Goal: Task Accomplishment & Management: Manage account settings

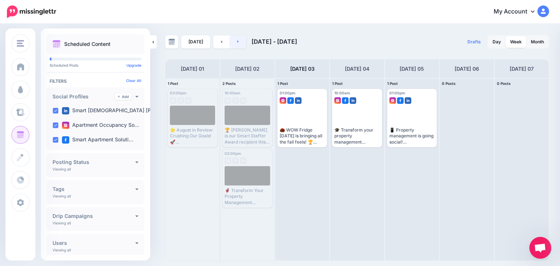
click at [237, 41] on icon at bounding box center [238, 41] width 2 height 4
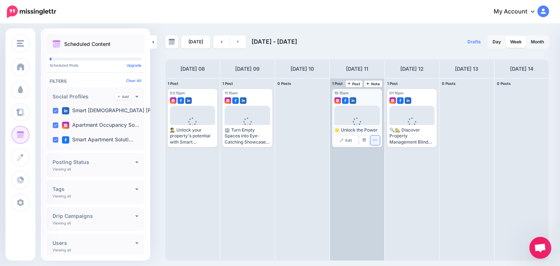
click at [374, 140] on icon "button" at bounding box center [375, 140] width 4 height 1
click at [352, 180] on div "10:15am [DATE] 10:15am Loading 🌟 Unlock the Power of Data-Driven Outreach Marke…" at bounding box center [357, 169] width 54 height 182
click at [363, 140] on img at bounding box center [365, 141] width 4 height 4
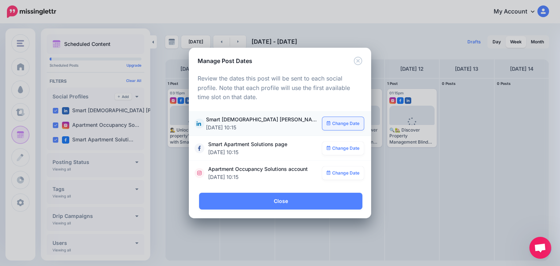
click at [344, 124] on link "Change Date" at bounding box center [343, 123] width 42 height 13
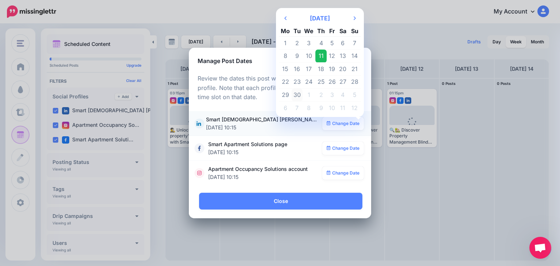
click at [299, 94] on td "30" at bounding box center [297, 95] width 11 height 13
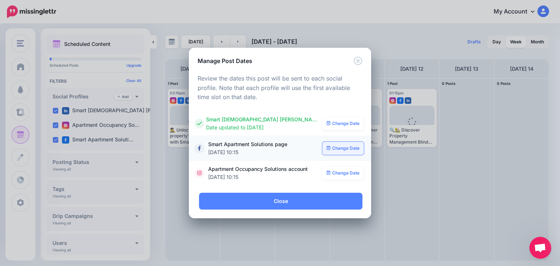
click at [341, 149] on link "Change Date" at bounding box center [343, 148] width 42 height 13
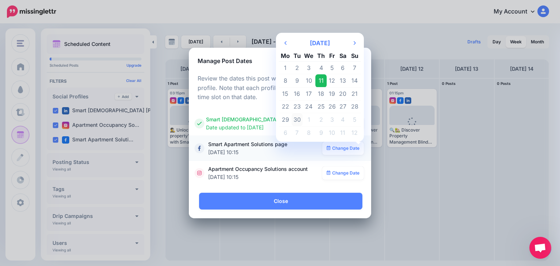
click at [296, 119] on td "30" at bounding box center [297, 119] width 11 height 13
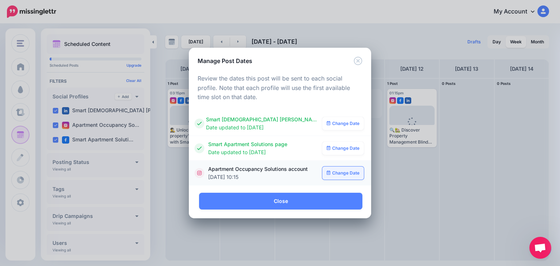
click at [338, 173] on link "Change Date" at bounding box center [343, 173] width 42 height 13
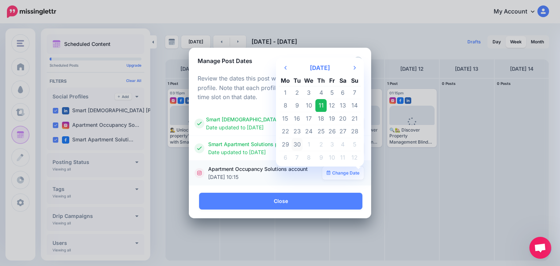
click at [300, 142] on td "30" at bounding box center [297, 144] width 11 height 13
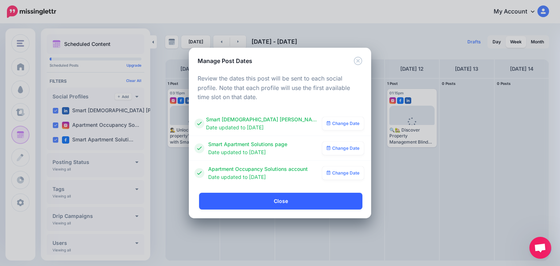
click at [294, 202] on link "Close" at bounding box center [280, 201] width 163 height 17
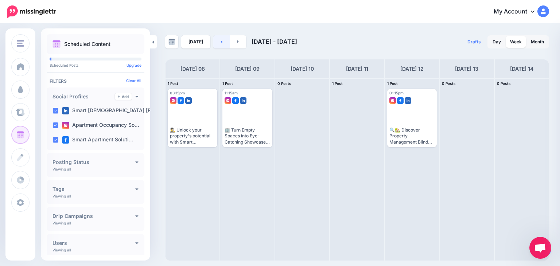
click at [217, 44] on link at bounding box center [221, 41] width 16 height 13
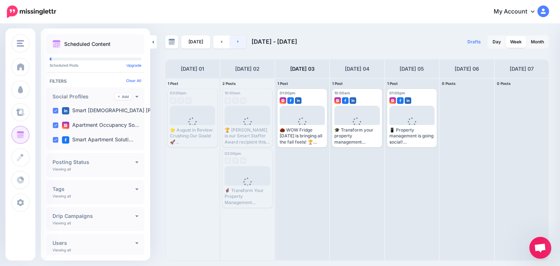
click at [237, 40] on icon at bounding box center [238, 41] width 2 height 4
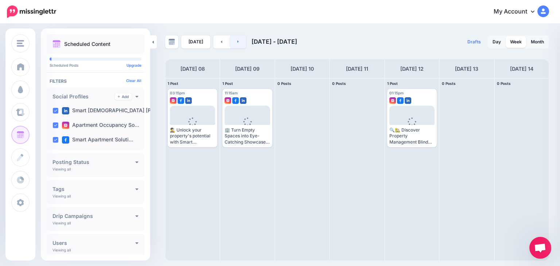
click at [237, 43] on icon at bounding box center [238, 41] width 2 height 4
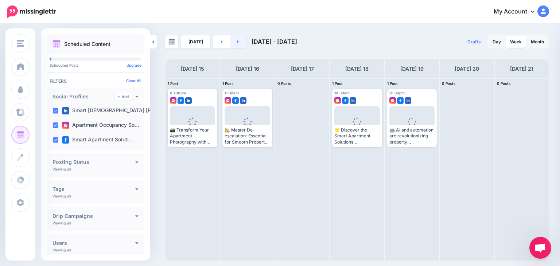
click at [237, 43] on icon at bounding box center [238, 41] width 2 height 4
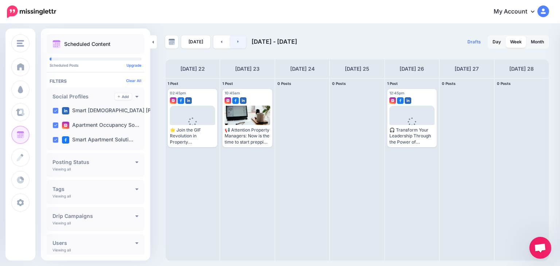
click at [238, 41] on link at bounding box center [238, 41] width 16 height 13
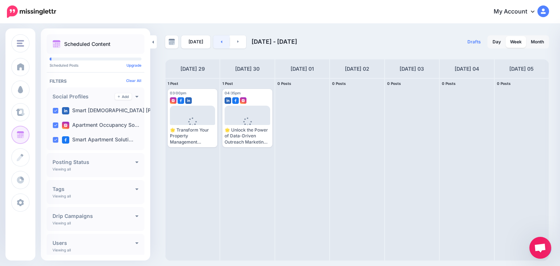
click at [217, 41] on link at bounding box center [221, 41] width 16 height 13
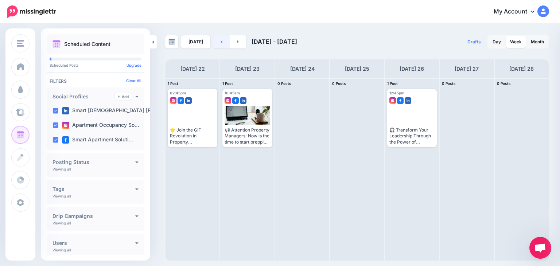
click at [217, 40] on link at bounding box center [221, 41] width 16 height 13
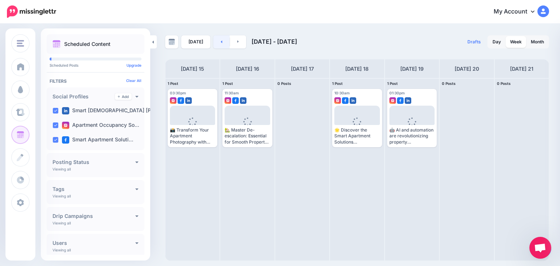
click at [221, 41] on icon at bounding box center [221, 41] width 1 height 3
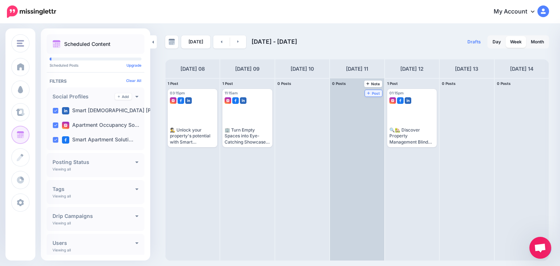
click at [367, 92] on span "Post" at bounding box center [373, 94] width 13 height 4
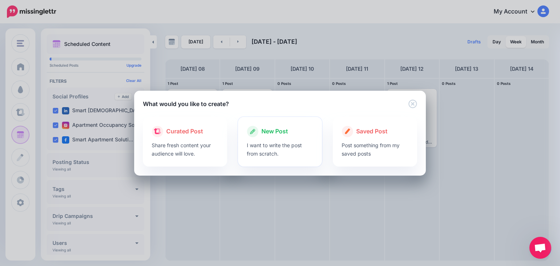
click at [279, 143] on p "I want to write the post from scratch." at bounding box center [280, 149] width 67 height 17
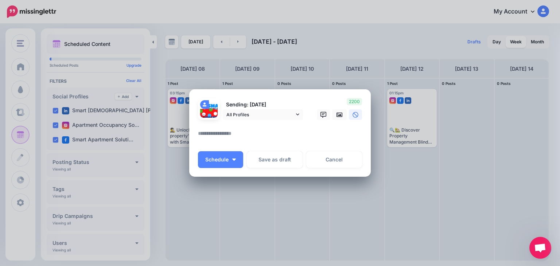
click at [240, 134] on textarea at bounding box center [282, 136] width 168 height 14
paste textarea "**********"
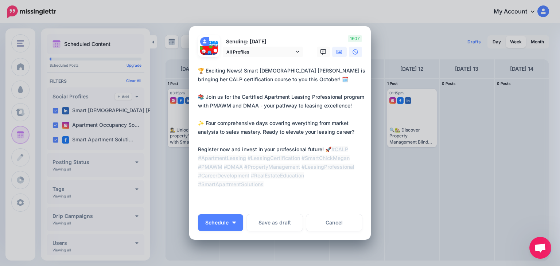
type textarea "**********"
click at [337, 50] on icon at bounding box center [340, 52] width 6 height 6
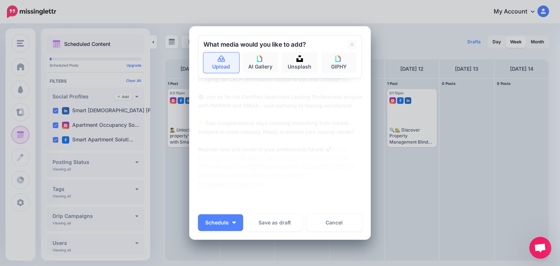
click at [226, 61] on link "Upload" at bounding box center [222, 63] width 36 height 20
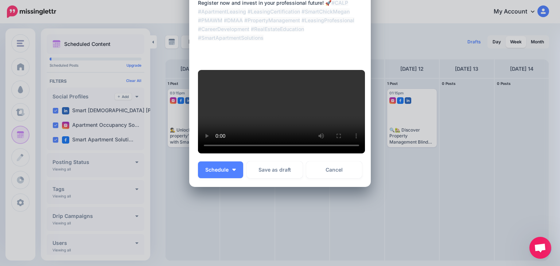
scroll to position [186, 0]
click at [210, 173] on span "Schedule" at bounding box center [216, 169] width 23 height 5
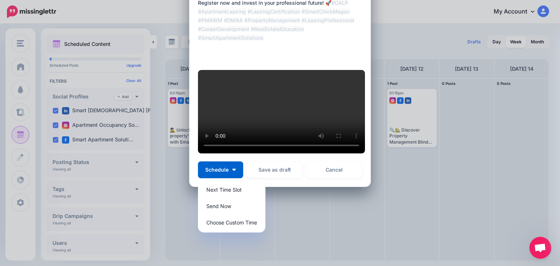
click at [507, 158] on div "Create Post Loading Sending: [DATE] All Profiles" at bounding box center [280, 133] width 560 height 266
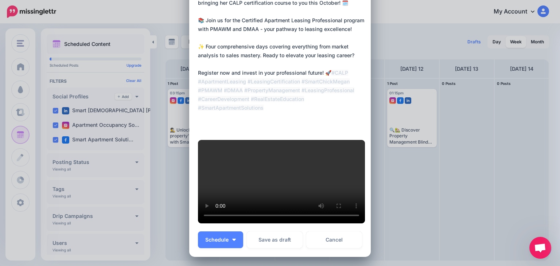
scroll to position [0, 0]
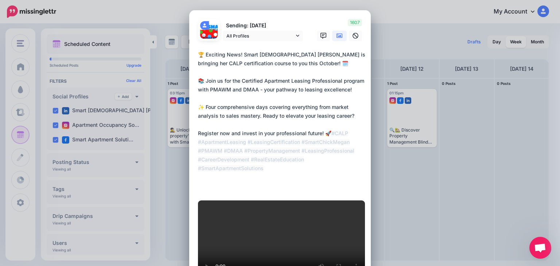
click at [304, 63] on textarea "**********" at bounding box center [282, 120] width 168 height 140
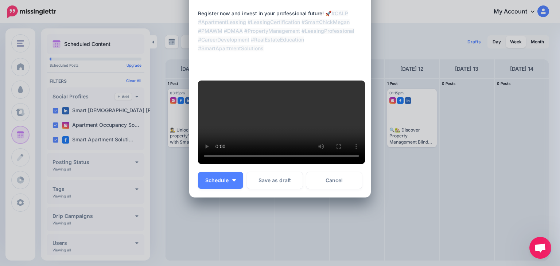
scroll to position [214, 0]
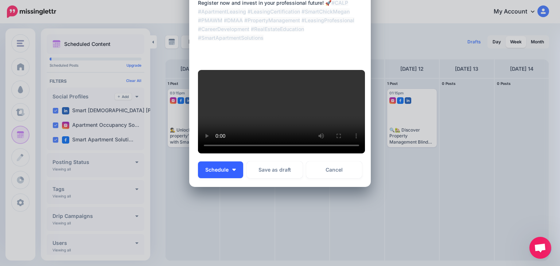
click at [209, 170] on span "Schedule" at bounding box center [216, 169] width 23 height 5
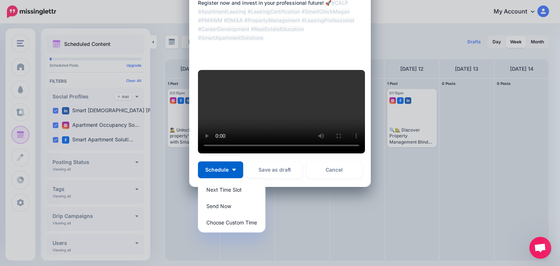
scroll to position [212, 0]
click at [216, 227] on link "Choose Custom Time" at bounding box center [232, 223] width 62 height 14
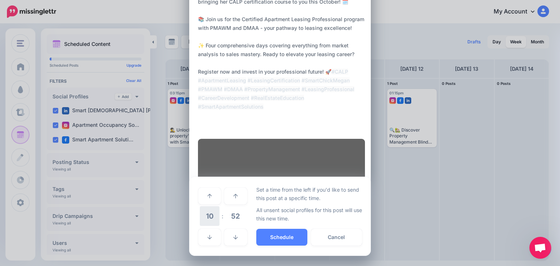
scroll to position [144, 0]
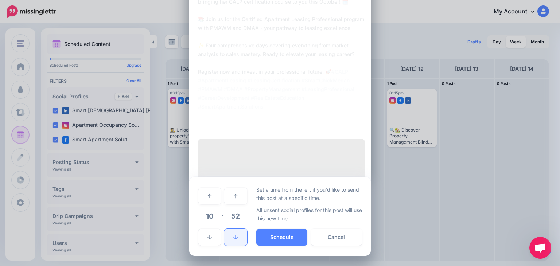
click at [226, 237] on link at bounding box center [235, 237] width 23 height 17
click at [225, 237] on link at bounding box center [235, 237] width 23 height 17
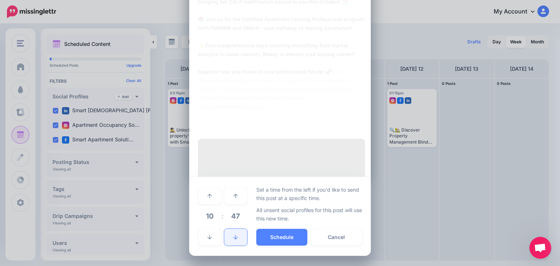
click at [225, 237] on link at bounding box center [235, 237] width 23 height 17
click at [225, 236] on link at bounding box center [235, 237] width 23 height 17
click at [225, 235] on link at bounding box center [235, 237] width 23 height 17
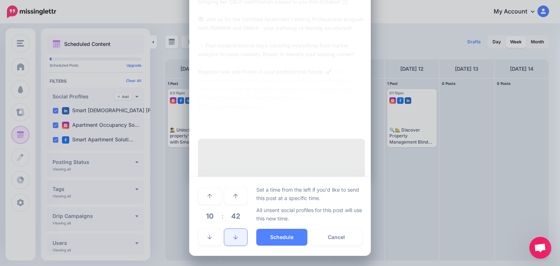
click at [225, 235] on link at bounding box center [235, 237] width 23 height 17
click at [225, 234] on link at bounding box center [235, 237] width 23 height 17
click at [225, 236] on link at bounding box center [235, 237] width 23 height 17
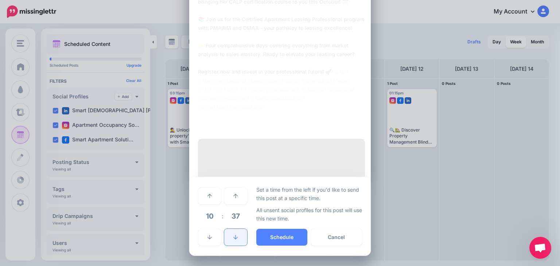
click at [225, 236] on link at bounding box center [235, 237] width 23 height 17
click at [226, 236] on link at bounding box center [235, 237] width 23 height 17
drag, startPoint x: 226, startPoint y: 235, endPoint x: 232, endPoint y: 236, distance: 5.8
click at [226, 236] on link at bounding box center [235, 237] width 23 height 17
click at [233, 236] on icon at bounding box center [235, 237] width 4 height 5
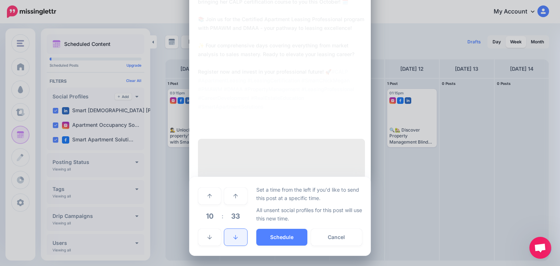
click at [233, 236] on icon at bounding box center [235, 237] width 4 height 5
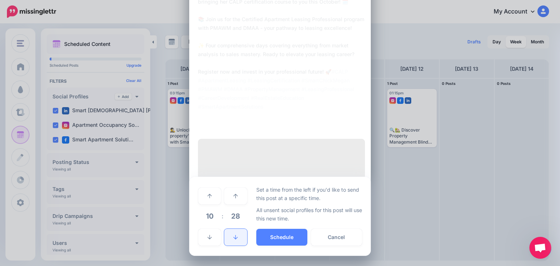
click at [233, 236] on icon at bounding box center [235, 237] width 4 height 5
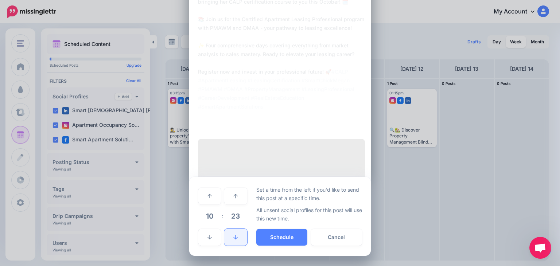
click at [233, 236] on icon at bounding box center [235, 237] width 4 height 5
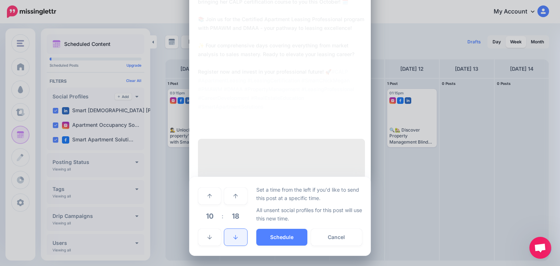
click at [233, 236] on icon at bounding box center [235, 237] width 4 height 5
click at [277, 237] on button "Schedule" at bounding box center [281, 237] width 51 height 17
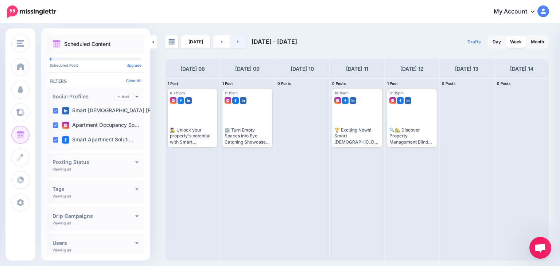
click at [239, 43] on link at bounding box center [238, 41] width 16 height 13
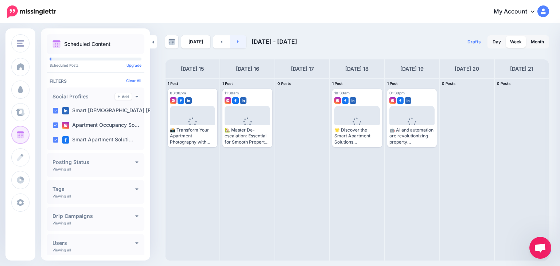
click at [236, 37] on link at bounding box center [238, 41] width 16 height 13
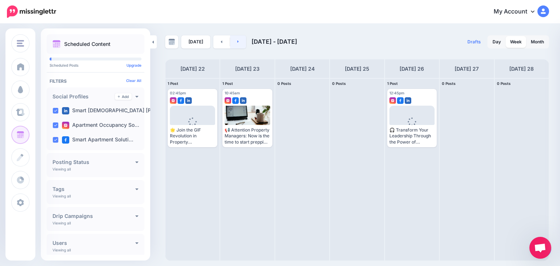
click at [236, 37] on link at bounding box center [238, 41] width 16 height 13
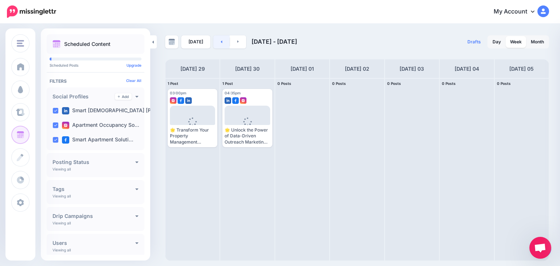
click at [216, 43] on link at bounding box center [221, 41] width 16 height 13
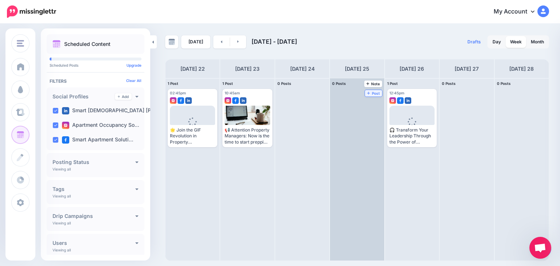
click at [367, 92] on span "Post" at bounding box center [373, 94] width 13 height 4
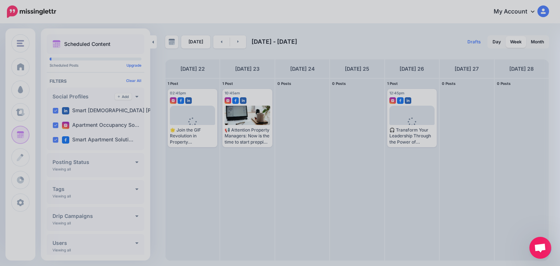
scroll to position [0, 0]
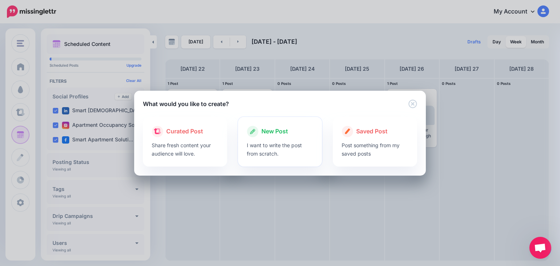
click at [281, 150] on p "I want to write the post from scratch." at bounding box center [280, 149] width 67 height 17
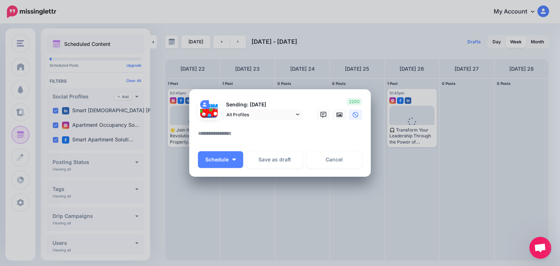
click at [276, 135] on textarea at bounding box center [282, 136] width 168 height 14
paste textarea "**********"
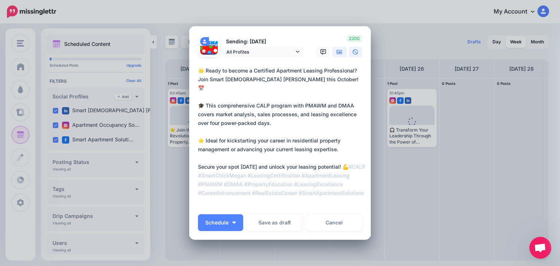
type textarea "**********"
click at [337, 54] on icon at bounding box center [340, 52] width 6 height 6
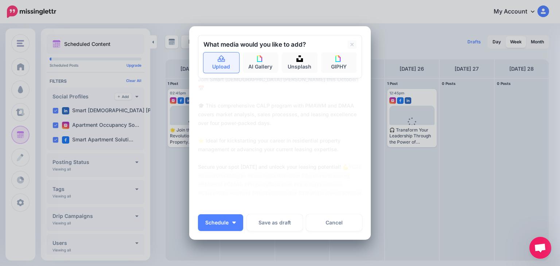
click at [219, 63] on link "Upload" at bounding box center [222, 63] width 36 height 20
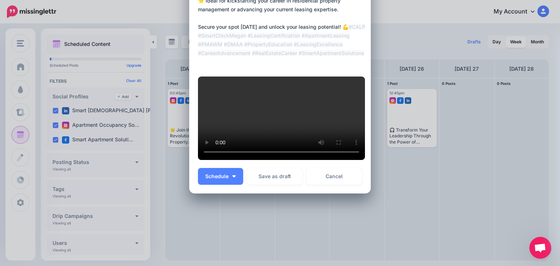
scroll to position [143, 0]
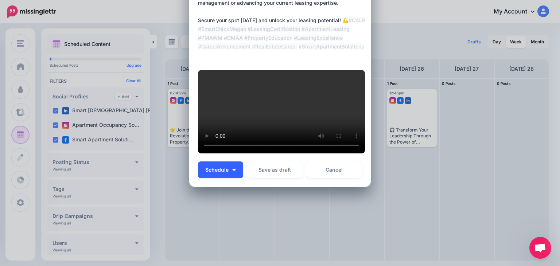
click at [233, 178] on button "Schedule" at bounding box center [220, 170] width 45 height 17
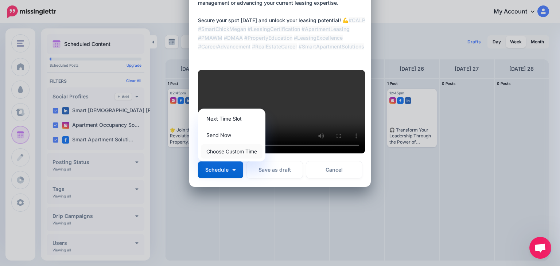
click at [234, 159] on link "Choose Custom Time" at bounding box center [232, 151] width 62 height 14
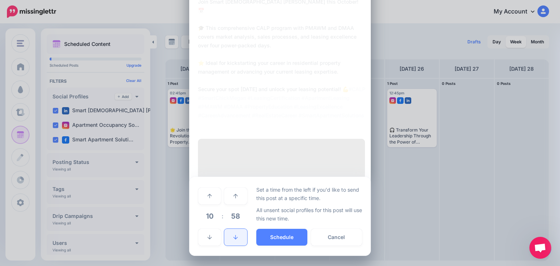
click at [226, 239] on link at bounding box center [235, 237] width 23 height 17
click at [227, 237] on link at bounding box center [235, 237] width 23 height 17
click at [227, 238] on link at bounding box center [235, 237] width 23 height 17
click at [227, 237] on link at bounding box center [235, 237] width 23 height 17
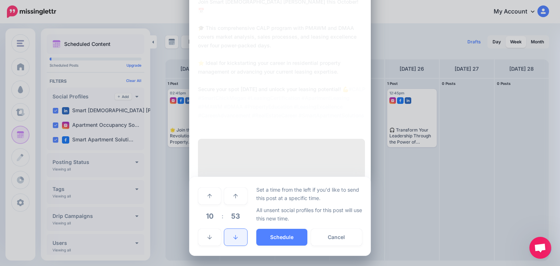
click at [227, 237] on link at bounding box center [235, 237] width 23 height 17
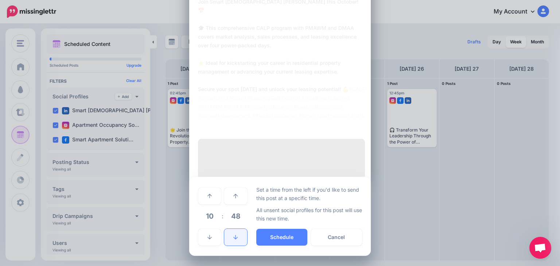
click at [227, 237] on link at bounding box center [235, 237] width 23 height 17
click at [208, 238] on icon at bounding box center [210, 237] width 4 height 5
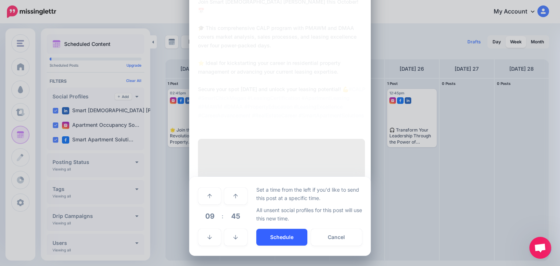
click at [282, 235] on button "Schedule" at bounding box center [281, 237] width 51 height 17
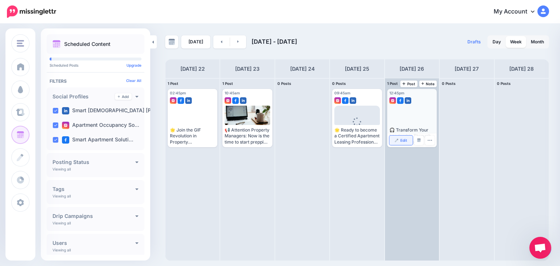
click at [405, 140] on span "Edit" at bounding box center [404, 141] width 7 height 4
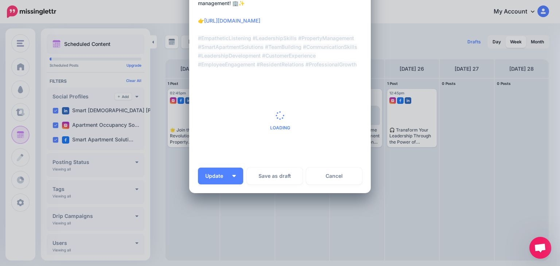
scroll to position [232, 0]
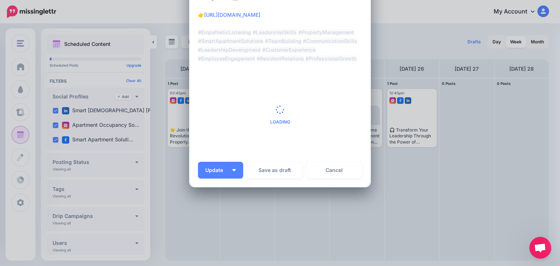
click at [261, 119] on span "Loading" at bounding box center [280, 115] width 164 height 84
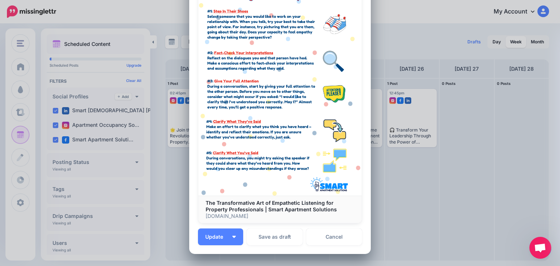
scroll to position [329, 0]
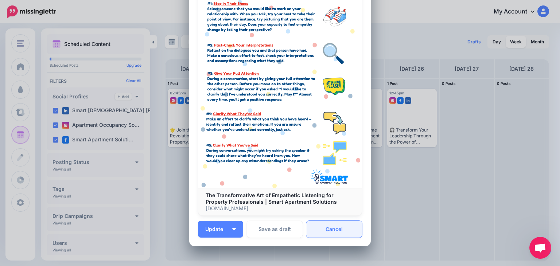
click at [328, 233] on link "Cancel" at bounding box center [334, 229] width 56 height 17
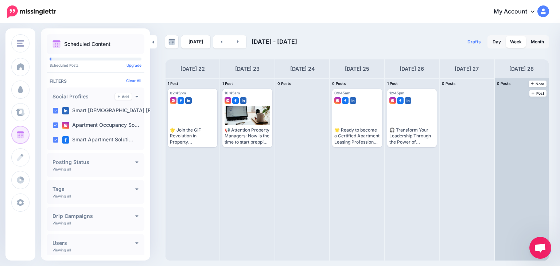
scroll to position [0, 0]
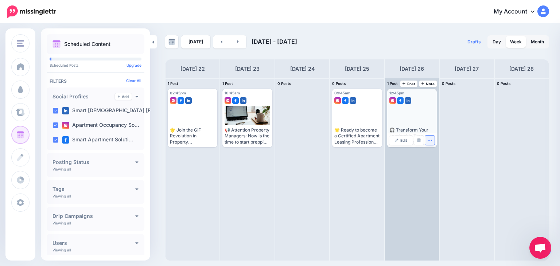
click at [429, 139] on icon "button" at bounding box center [430, 140] width 5 height 5
click at [433, 165] on img at bounding box center [433, 163] width 4 height 4
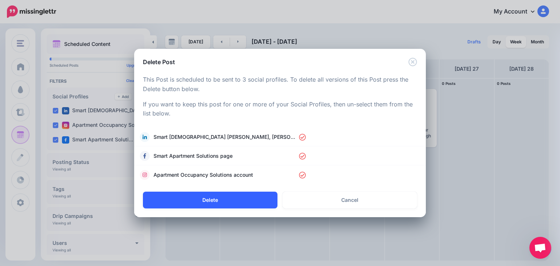
click at [257, 197] on button "Delete" at bounding box center [210, 200] width 135 height 17
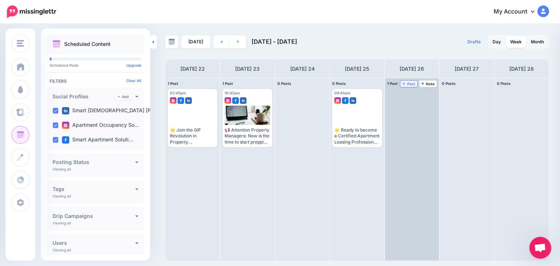
click at [408, 86] on link "Post" at bounding box center [409, 84] width 17 height 7
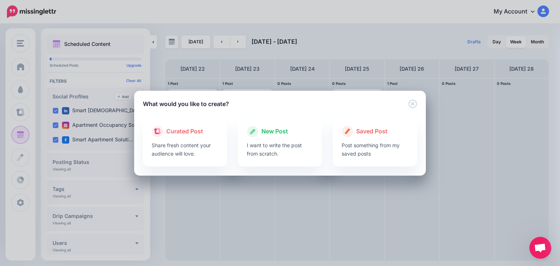
click at [279, 143] on p "I want to write the post from scratch." at bounding box center [280, 149] width 67 height 17
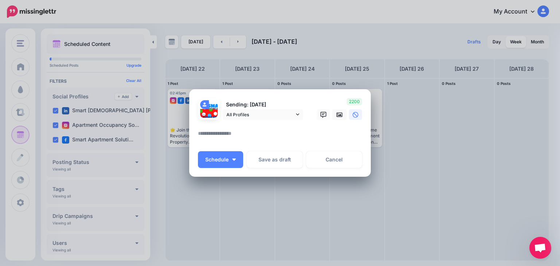
paste textarea "**********"
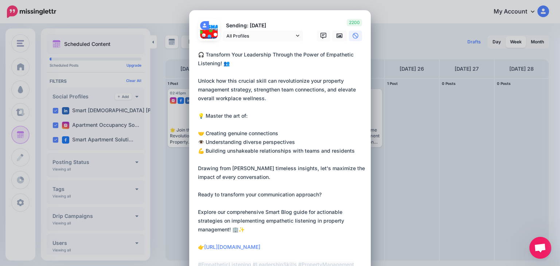
scroll to position [36, 0]
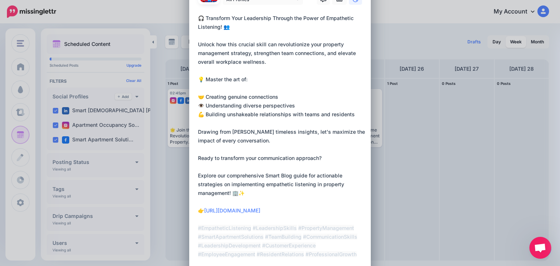
type textarea "**********"
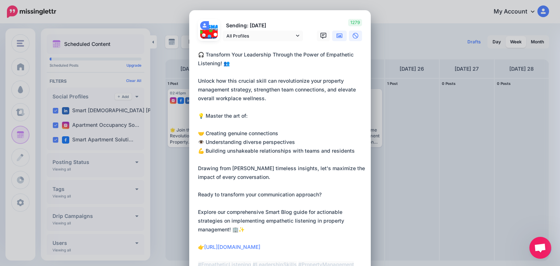
click at [337, 37] on icon at bounding box center [340, 36] width 6 height 4
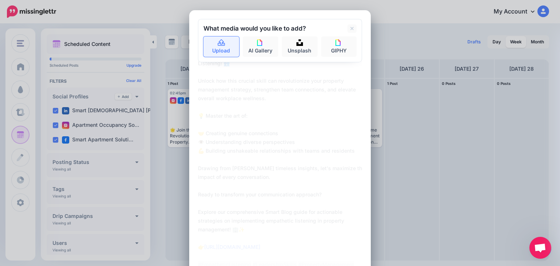
click at [226, 42] on link "Upload" at bounding box center [222, 46] width 36 height 20
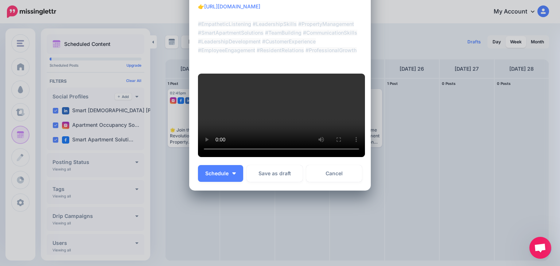
scroll to position [314, 0]
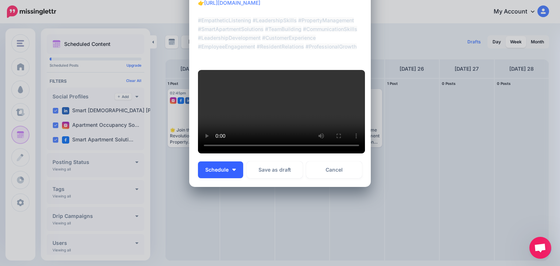
click at [216, 173] on span "Schedule" at bounding box center [216, 169] width 23 height 5
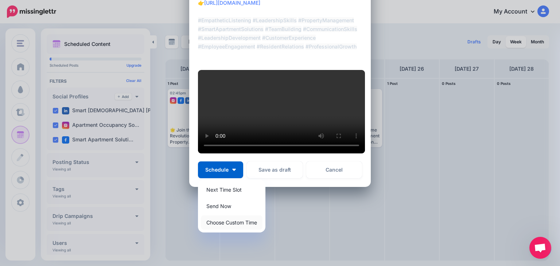
click at [218, 230] on link "Choose Custom Time" at bounding box center [232, 223] width 62 height 14
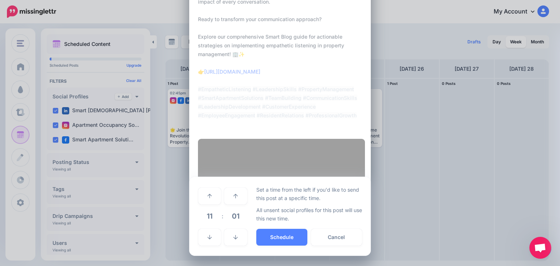
scroll to position [258, 0]
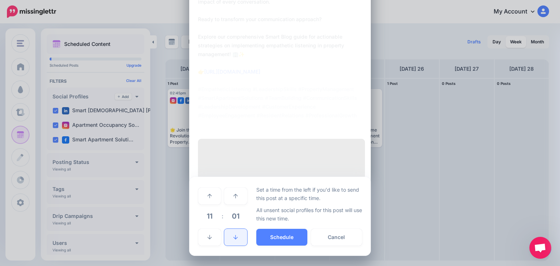
click at [230, 235] on link at bounding box center [235, 237] width 23 height 17
click at [229, 234] on link at bounding box center [235, 237] width 23 height 17
click at [229, 233] on link at bounding box center [235, 237] width 23 height 17
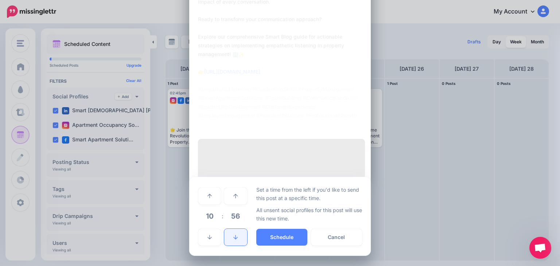
click at [229, 233] on link at bounding box center [235, 237] width 23 height 17
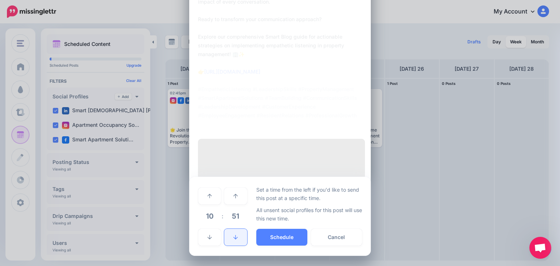
click at [229, 233] on link at bounding box center [235, 237] width 23 height 17
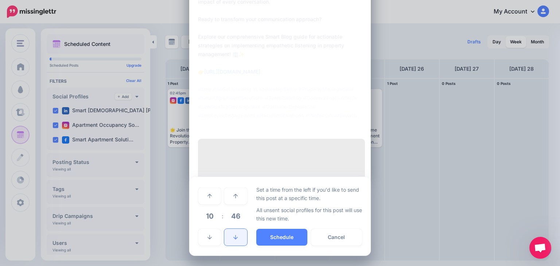
click at [229, 233] on link at bounding box center [235, 237] width 23 height 17
click at [210, 236] on link at bounding box center [209, 237] width 23 height 17
click at [208, 194] on icon at bounding box center [210, 196] width 4 height 4
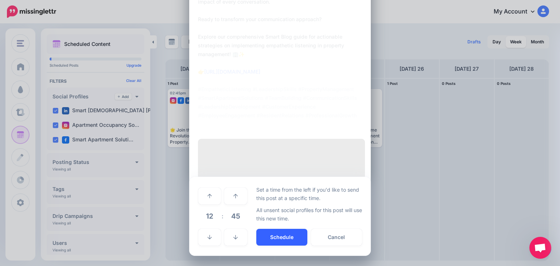
click at [279, 239] on button "Schedule" at bounding box center [281, 237] width 51 height 17
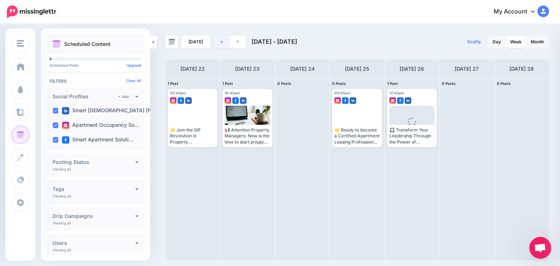
click at [221, 40] on icon at bounding box center [222, 41] width 2 height 4
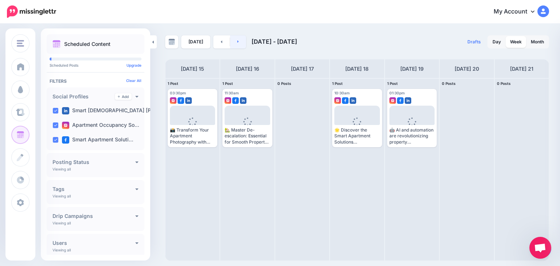
click at [239, 40] on link at bounding box center [238, 41] width 16 height 13
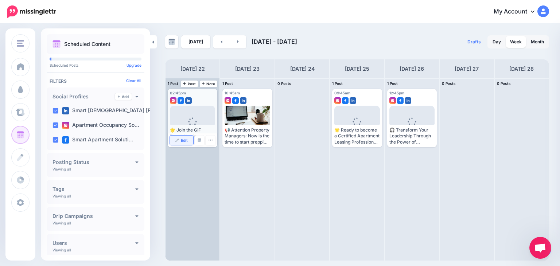
click at [180, 141] on link "Edit" at bounding box center [181, 140] width 23 height 9
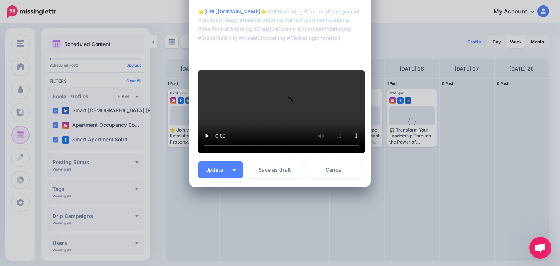
scroll to position [292, 0]
click at [214, 171] on span "Update" at bounding box center [216, 169] width 23 height 5
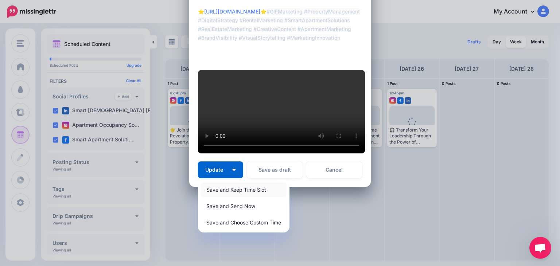
click at [216, 191] on link "Save and Keep Time Slot" at bounding box center [244, 190] width 86 height 14
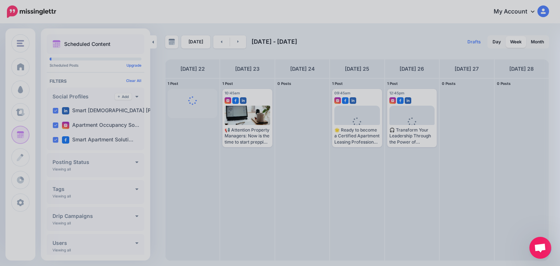
scroll to position [0, 0]
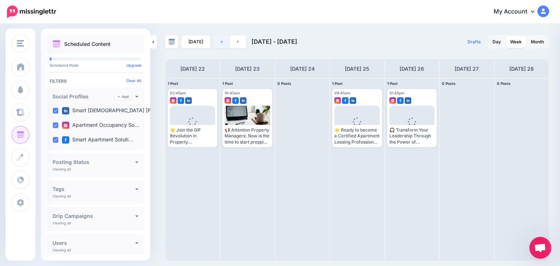
click at [220, 37] on link at bounding box center [221, 41] width 16 height 13
click at [221, 38] on link at bounding box center [221, 41] width 16 height 13
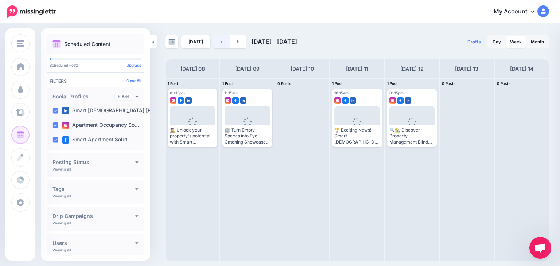
click at [221, 38] on link at bounding box center [221, 41] width 16 height 13
